Goal: Check status: Check status

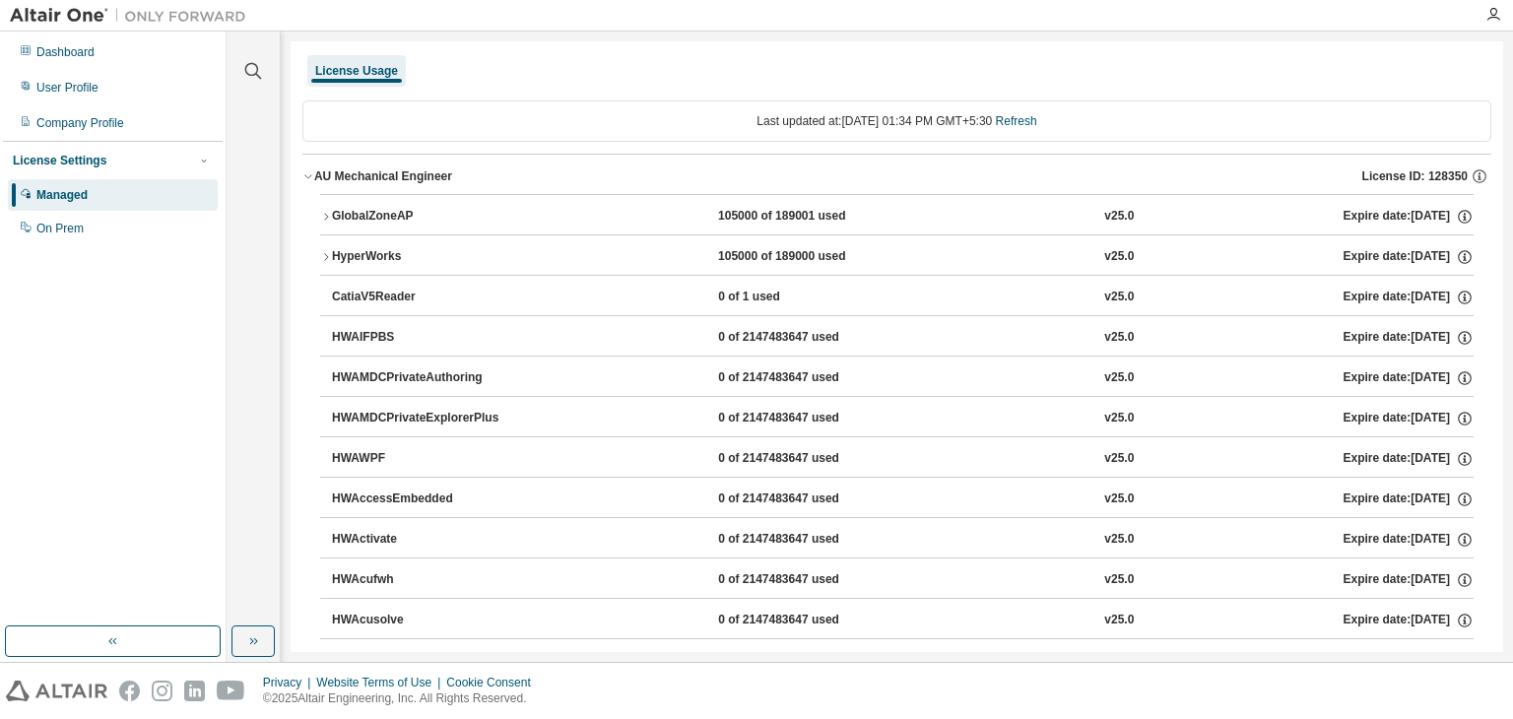
click at [324, 212] on icon "button" at bounding box center [326, 217] width 12 height 12
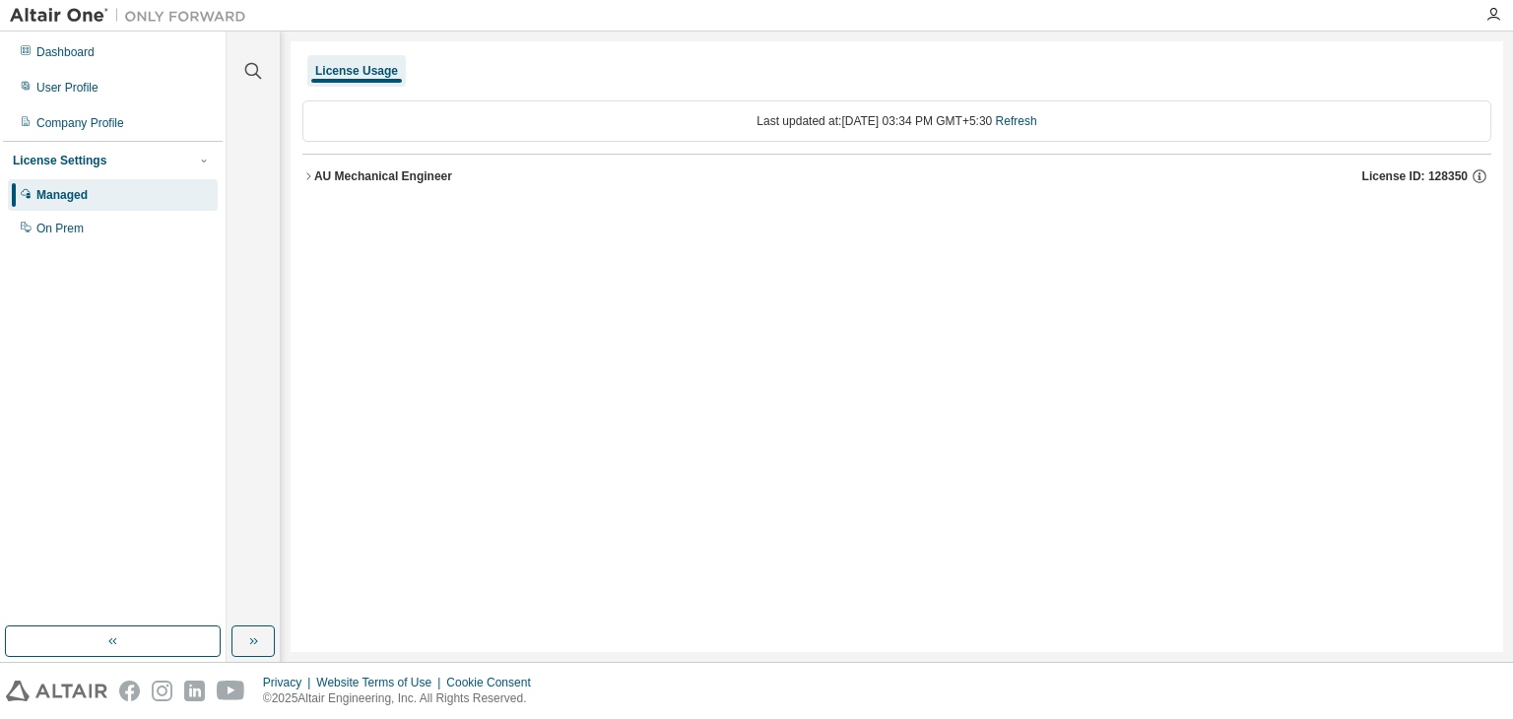
click at [310, 172] on icon "button" at bounding box center [308, 176] width 12 height 12
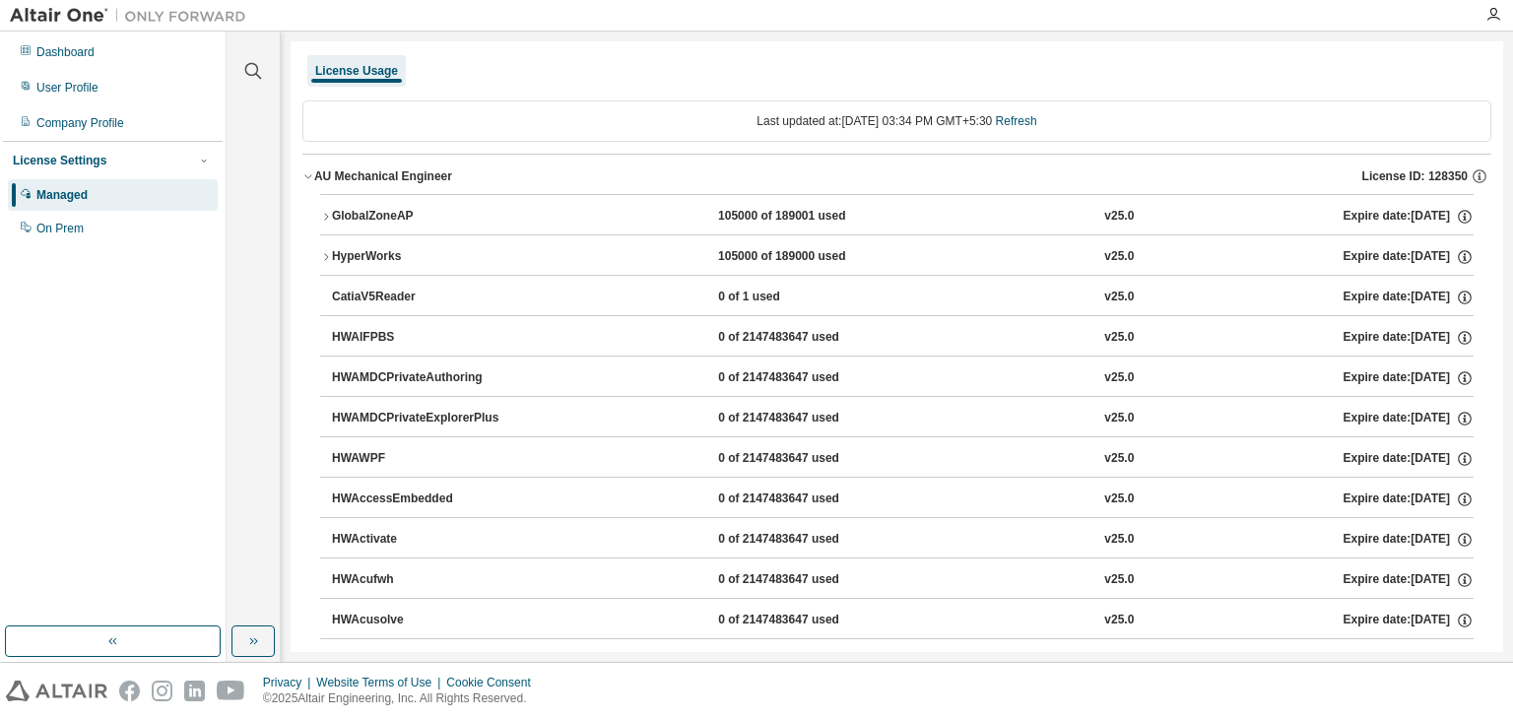
click at [332, 217] on div "GlobalZoneAP" at bounding box center [420, 217] width 177 height 18
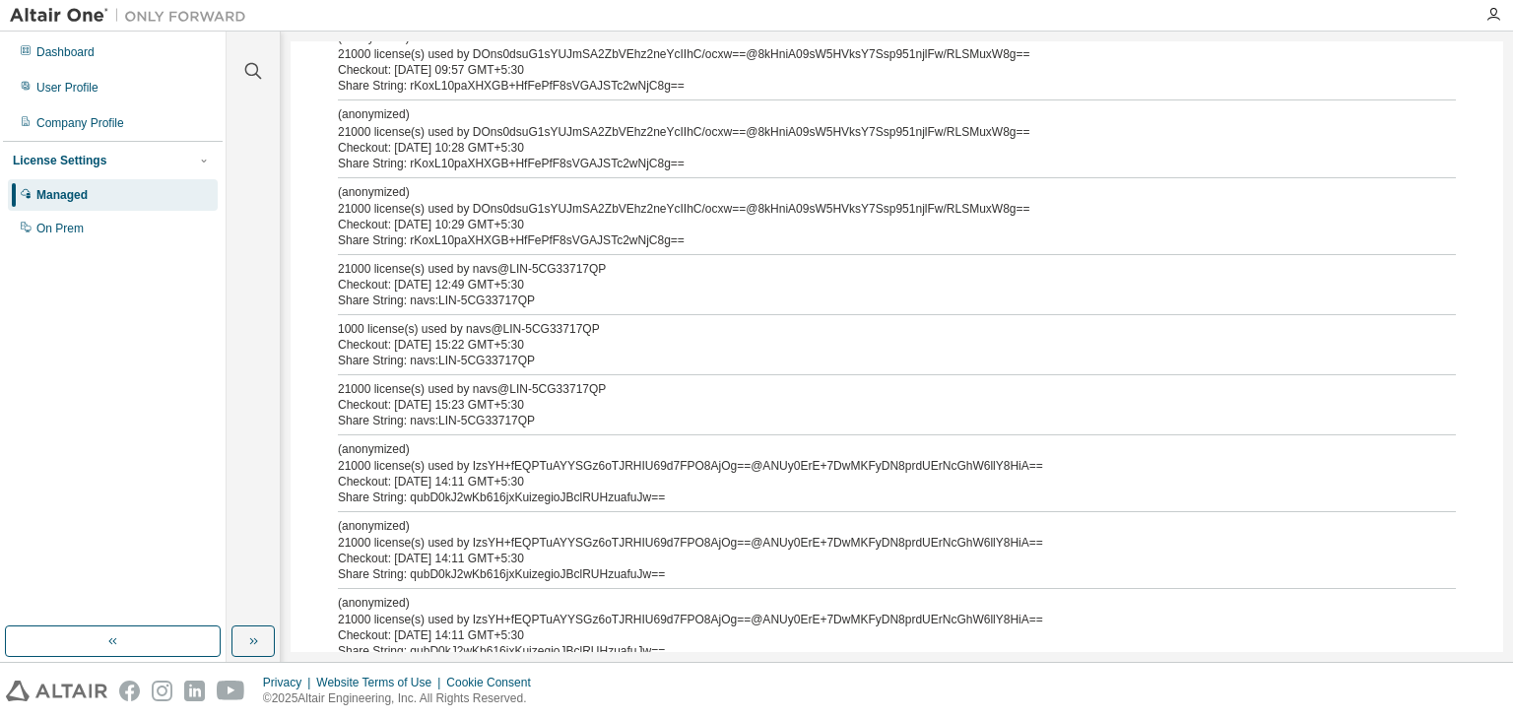
scroll to position [394, 0]
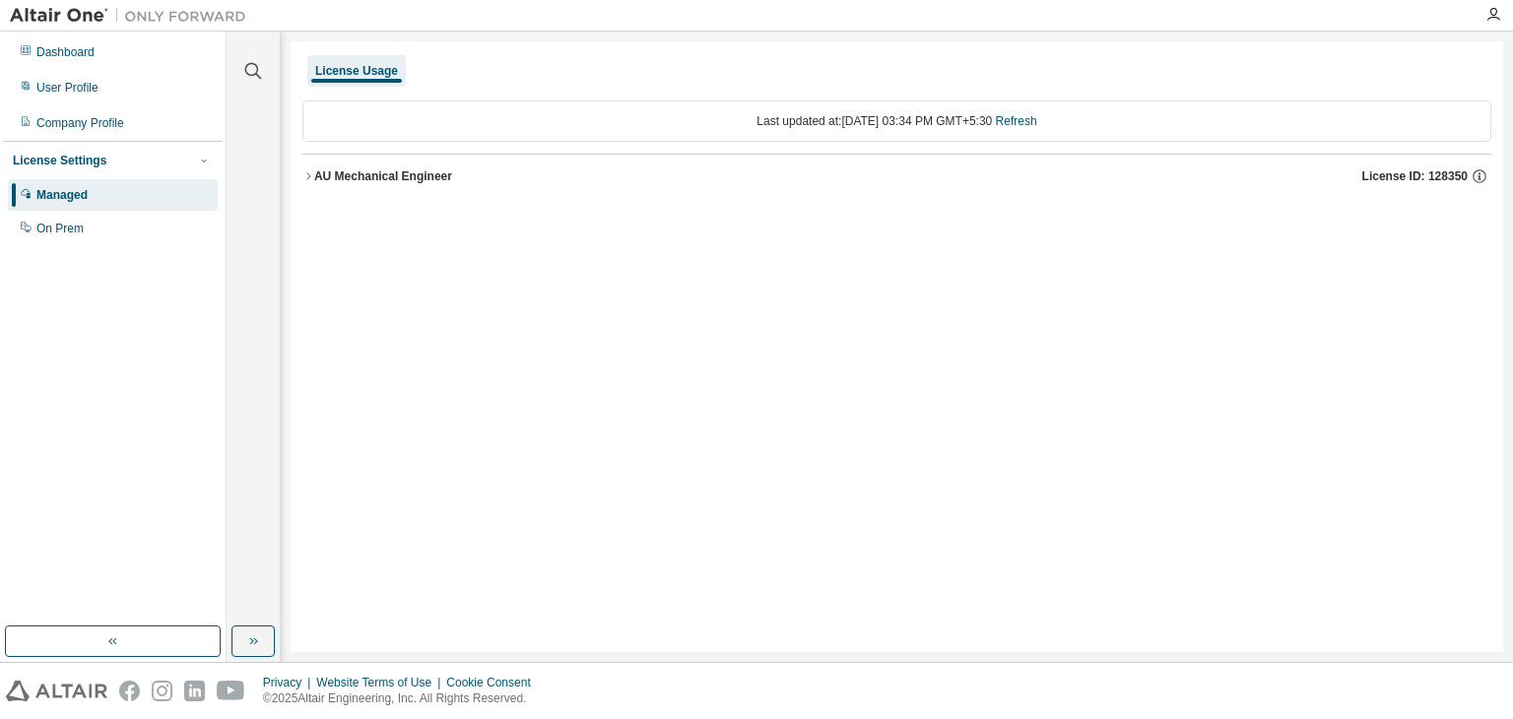
click at [311, 178] on icon "button" at bounding box center [308, 176] width 12 height 12
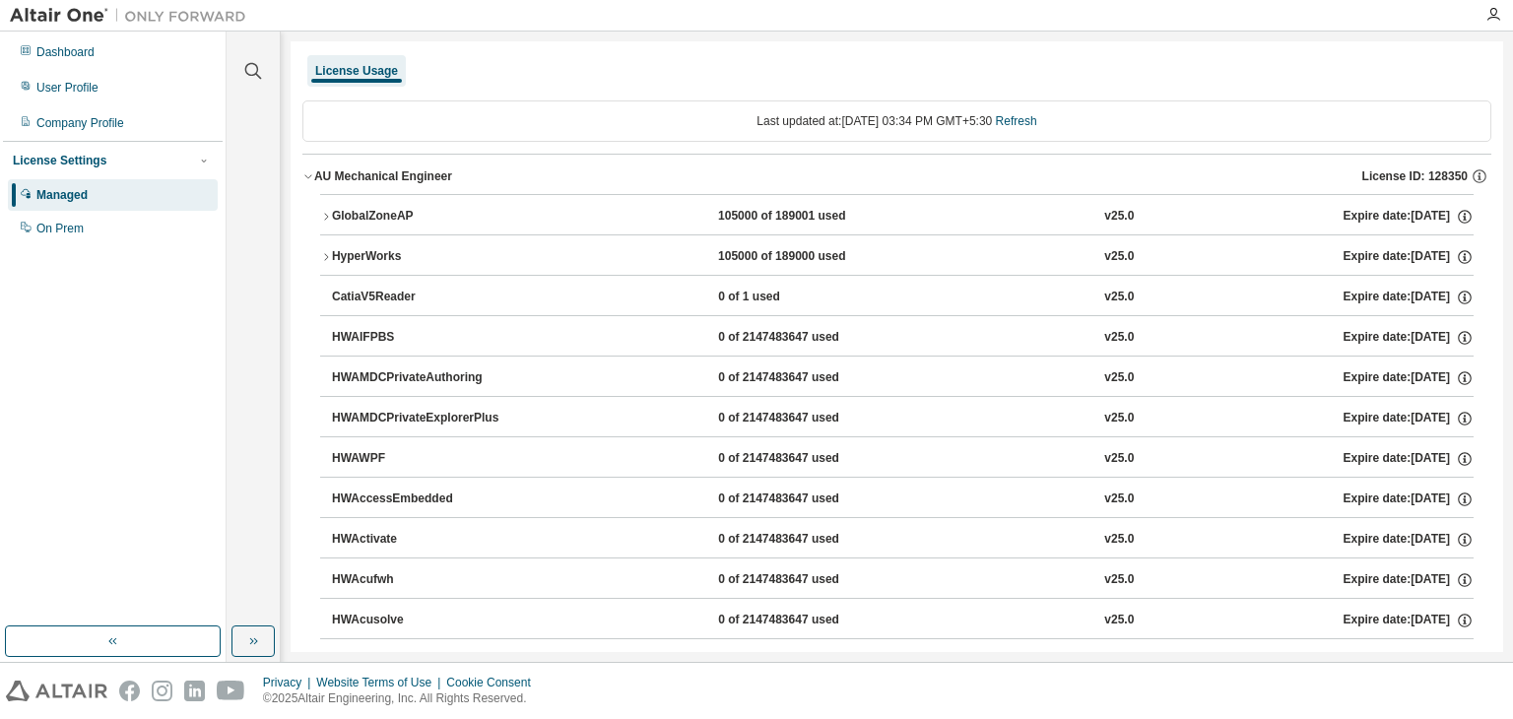
click at [328, 214] on icon "button" at bounding box center [326, 217] width 12 height 12
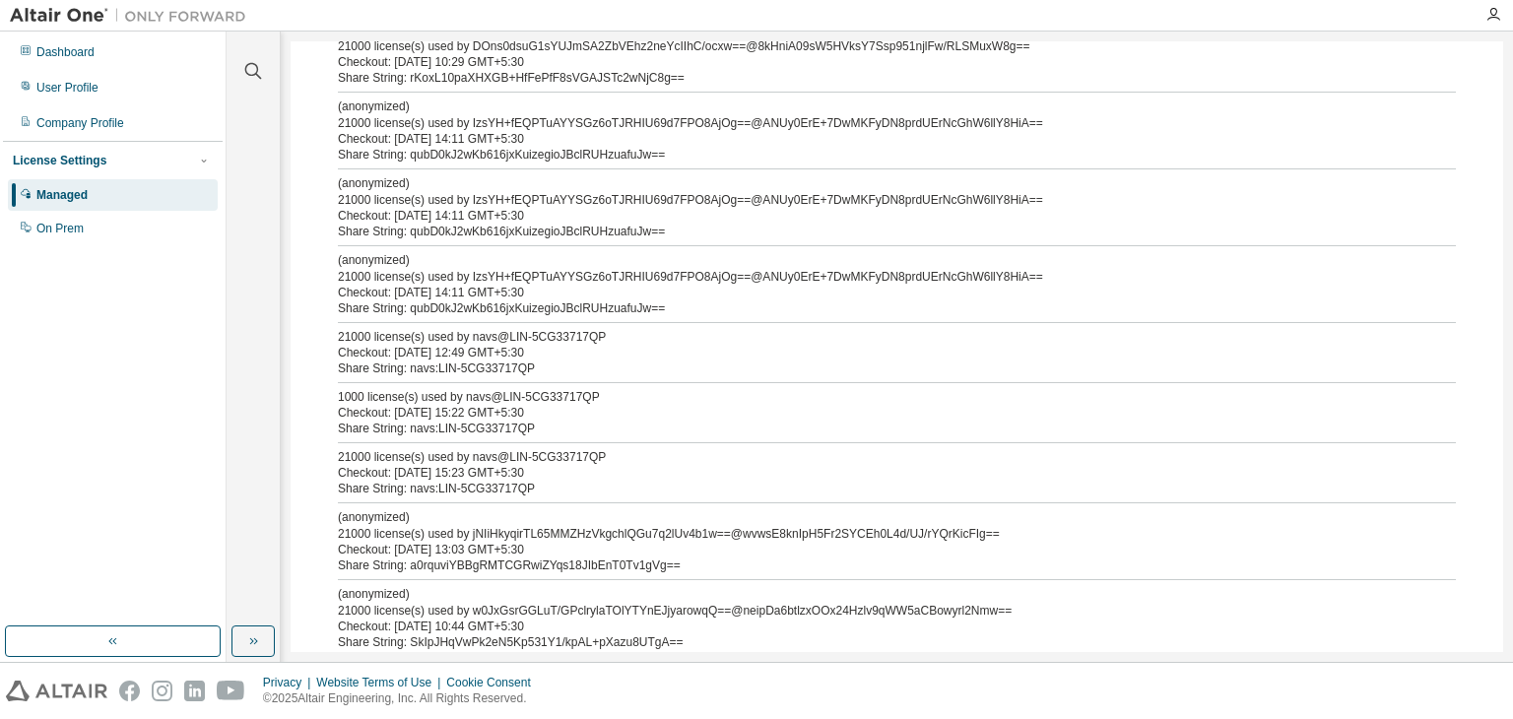
scroll to position [492, 0]
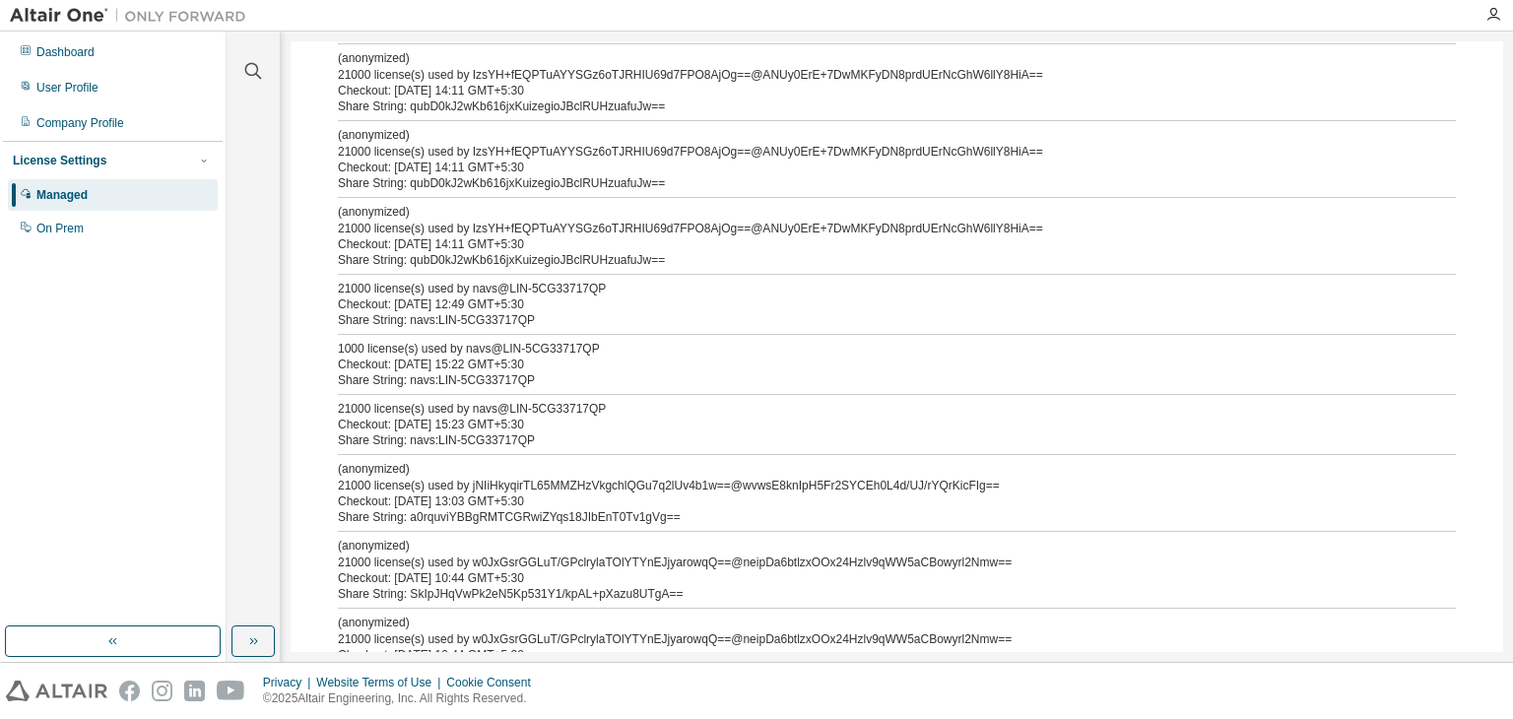
click at [467, 320] on div "Share String: navs:LIN-5CG33717QP" at bounding box center [873, 320] width 1070 height 16
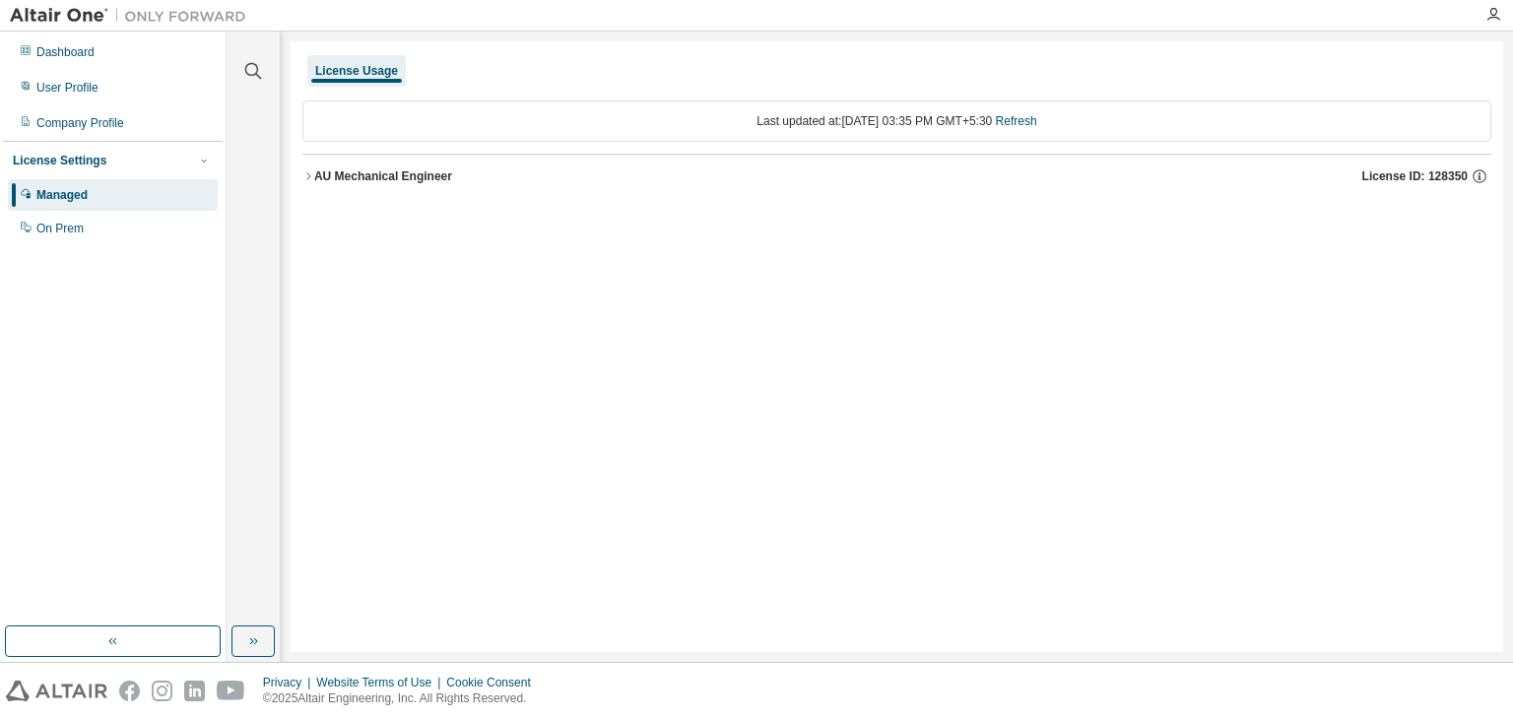
click at [311, 163] on button "AU Mechanical Engineer License ID: 128350" at bounding box center [896, 176] width 1189 height 43
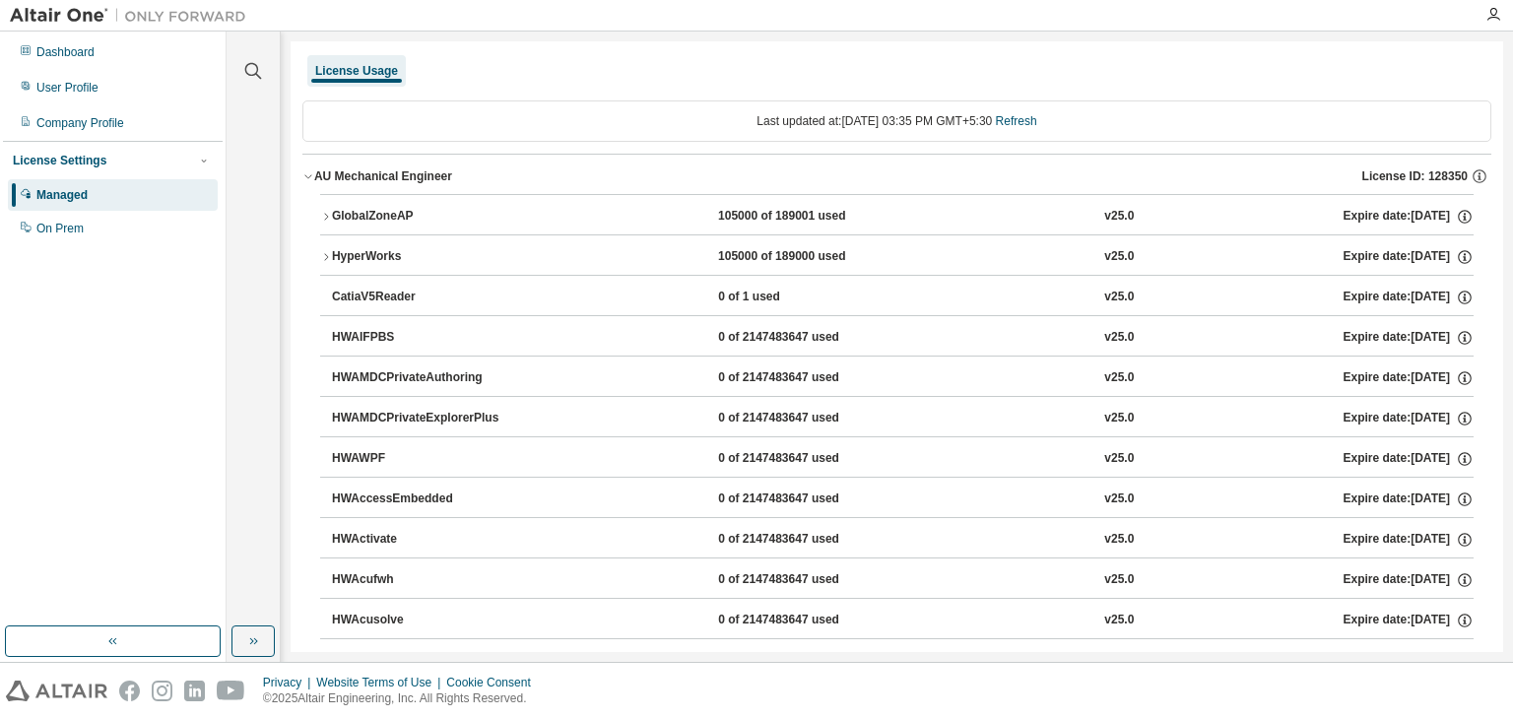
click at [309, 170] on icon "button" at bounding box center [308, 176] width 12 height 12
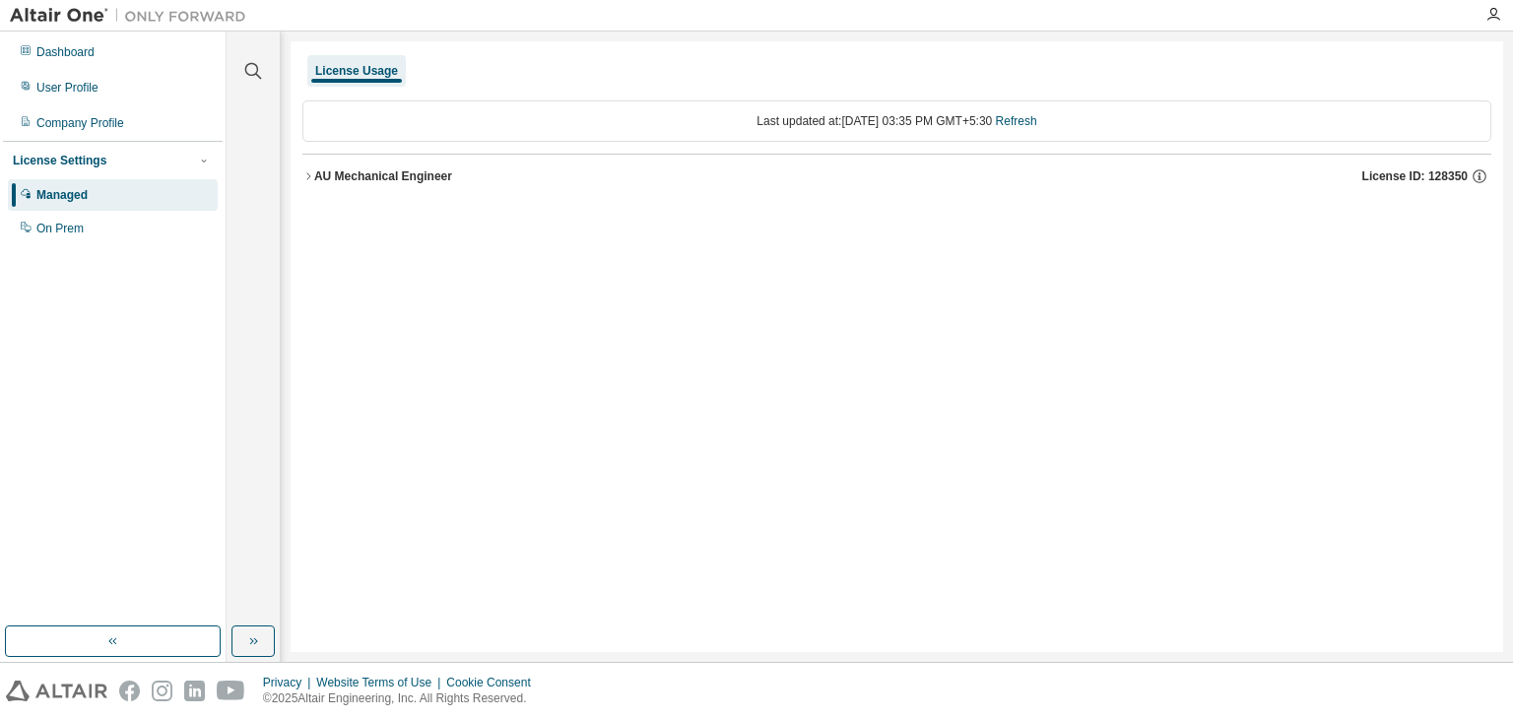
click at [309, 178] on icon "button" at bounding box center [308, 176] width 12 height 12
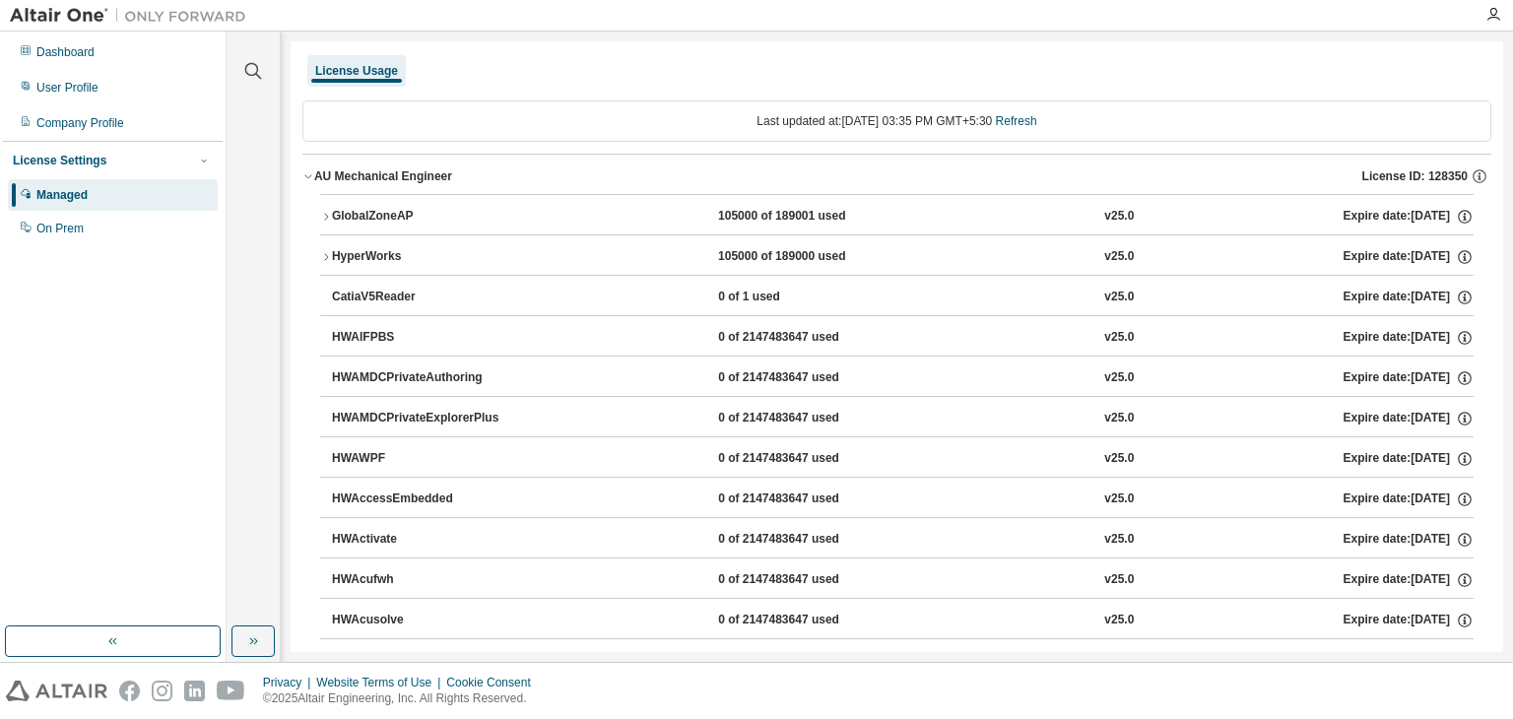
click at [323, 213] on icon "button" at bounding box center [326, 217] width 12 height 12
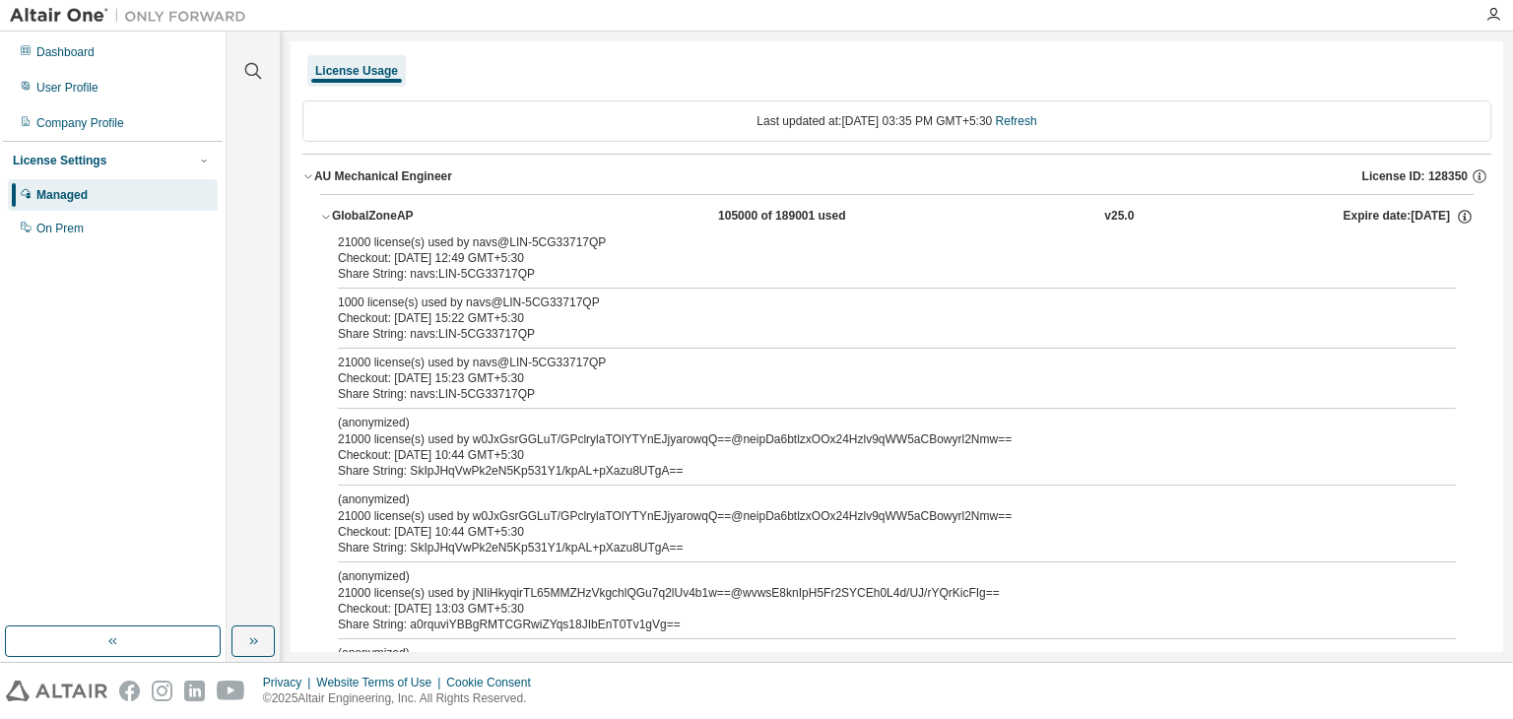
drag, startPoint x: 431, startPoint y: 331, endPoint x: 398, endPoint y: 318, distance: 35.8
click at [398, 318] on div "Checkout: [DATE] 15:22 GMT+5:30" at bounding box center [873, 318] width 1070 height 16
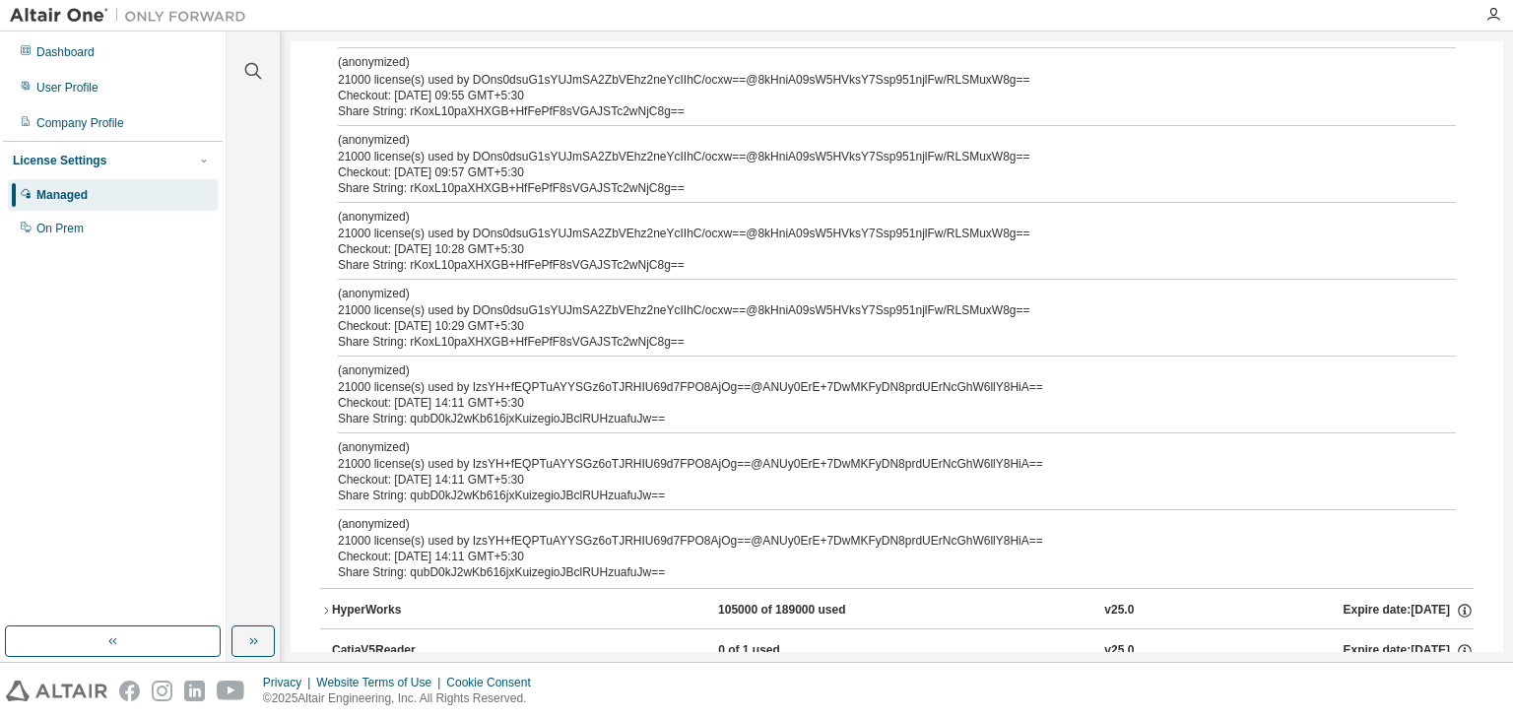
scroll to position [886, 0]
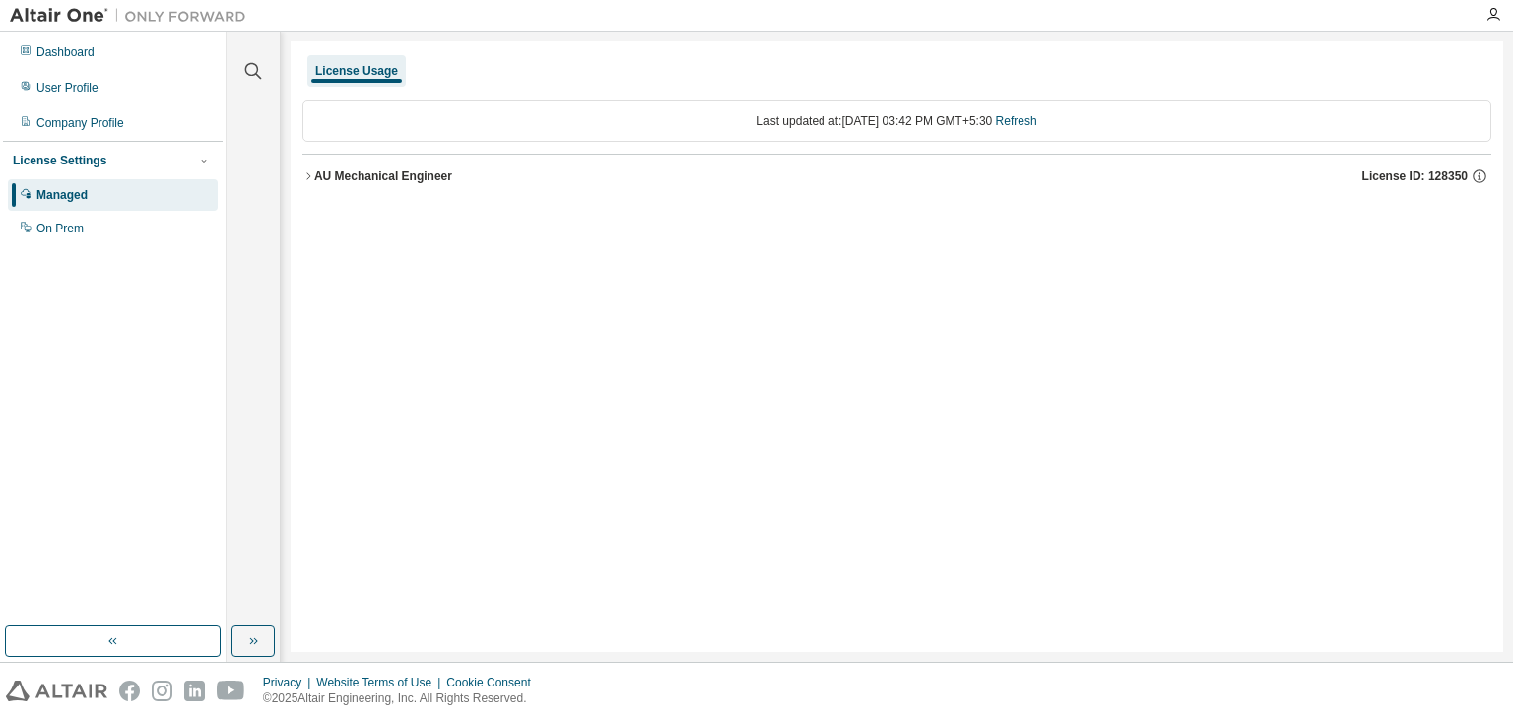
click at [313, 178] on icon "button" at bounding box center [308, 176] width 12 height 12
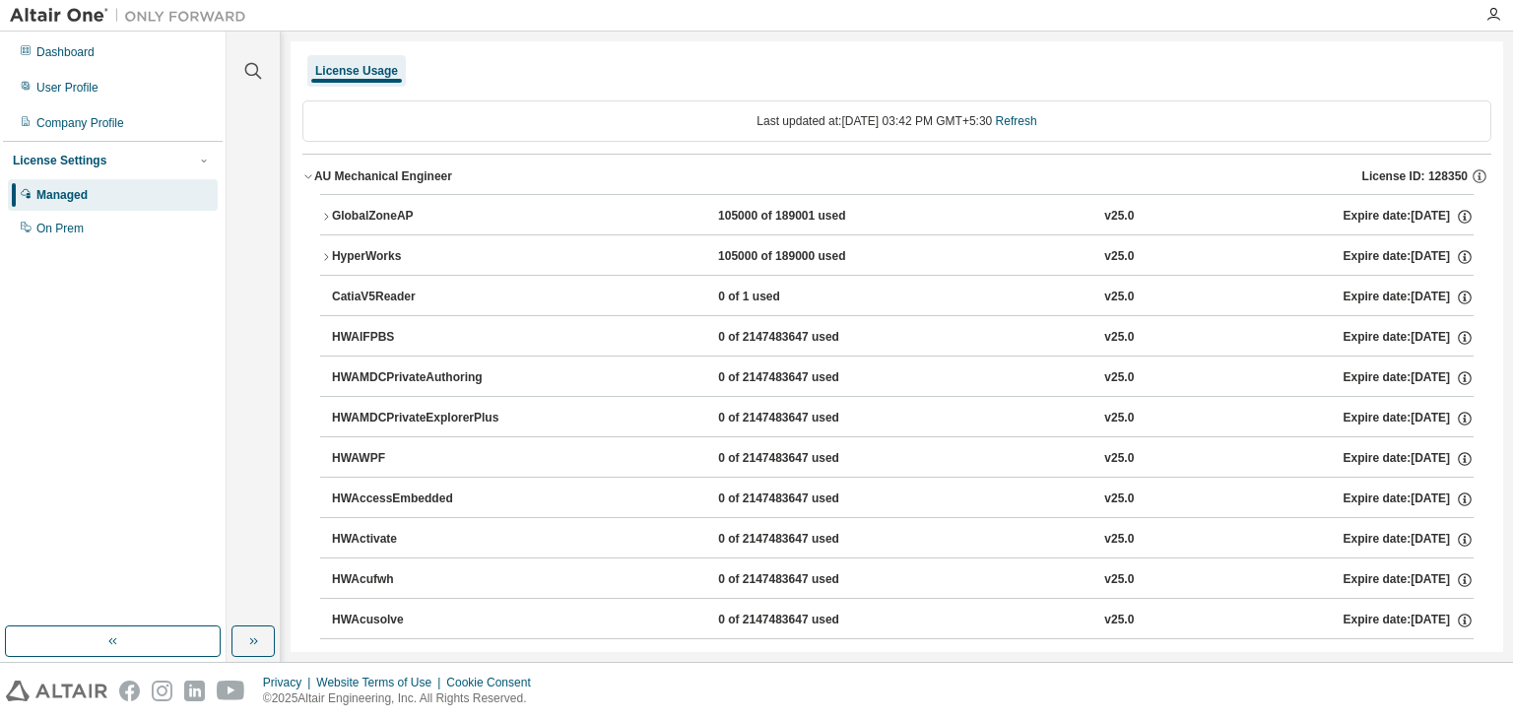
click at [324, 214] on icon "button" at bounding box center [326, 217] width 12 height 12
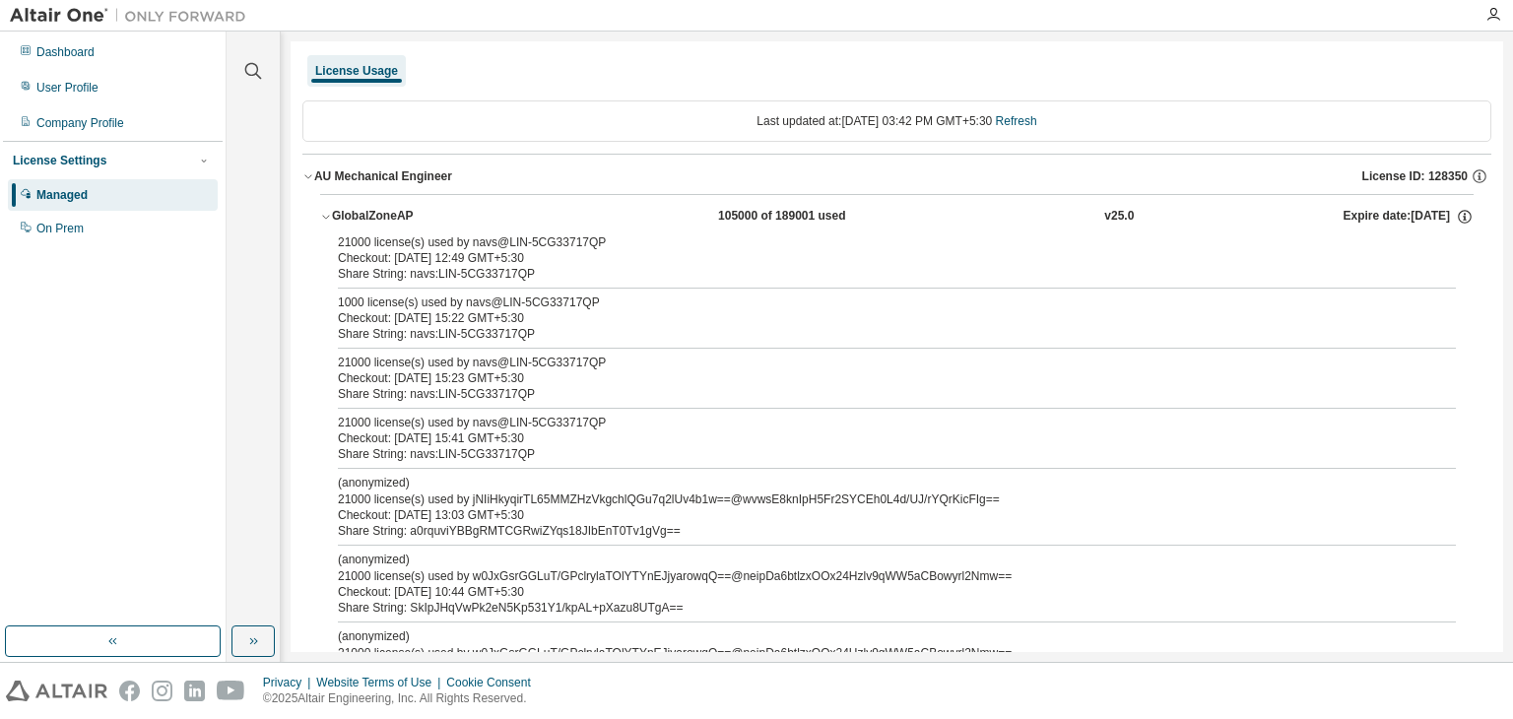
click at [492, 273] on div "Share String: navs:LIN-5CG33717QP" at bounding box center [873, 274] width 1070 height 16
